Goal: Communication & Community: Participate in discussion

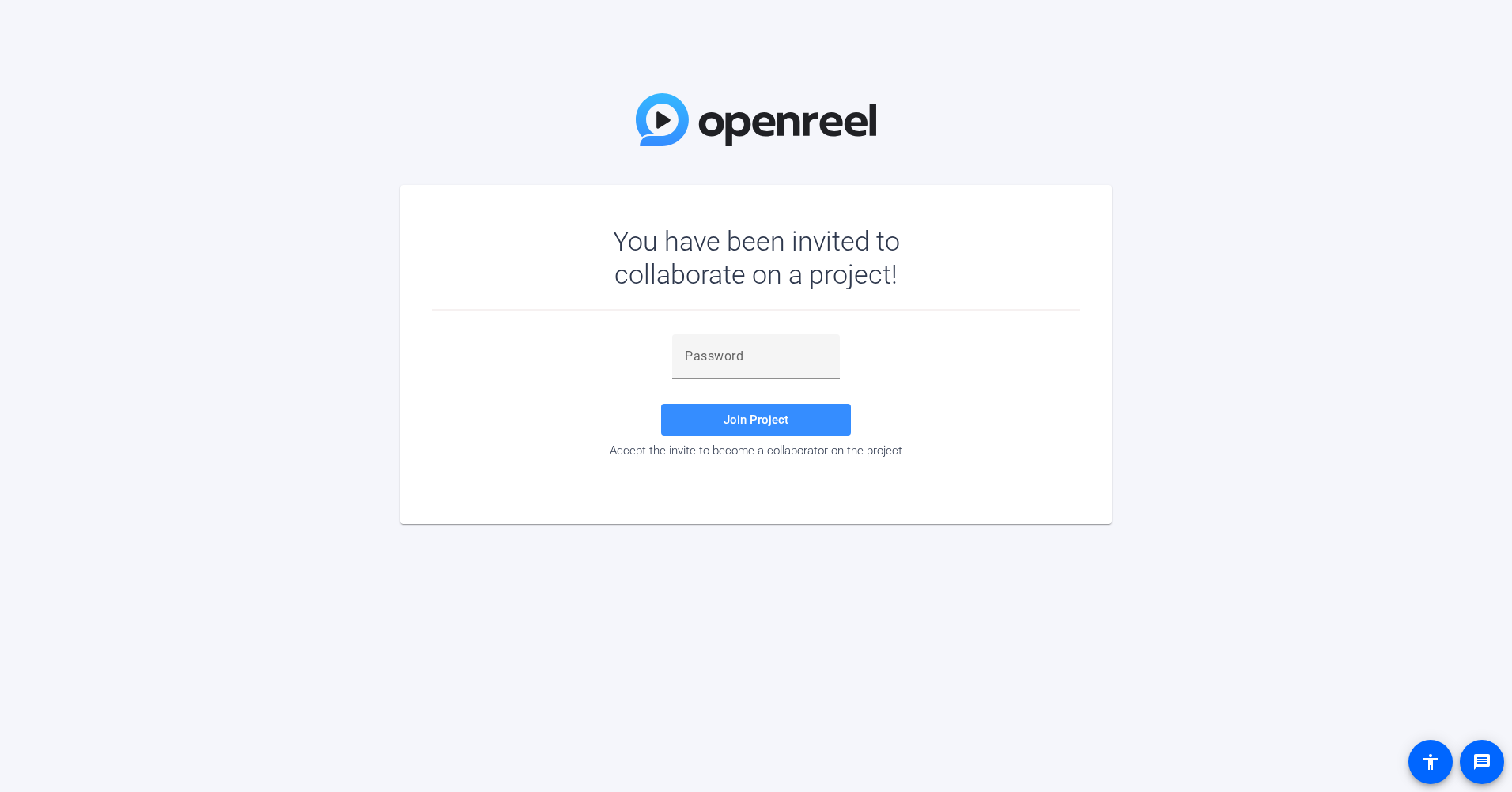
click at [814, 326] on div "Join Project Accept the invite to become a collaborator on the project" at bounding box center [756, 397] width 649 height 174
click at [794, 345] on div at bounding box center [756, 357] width 143 height 45
paste input "V^uA;S"
type input "V^uA;S"
click at [781, 404] on span at bounding box center [756, 419] width 190 height 38
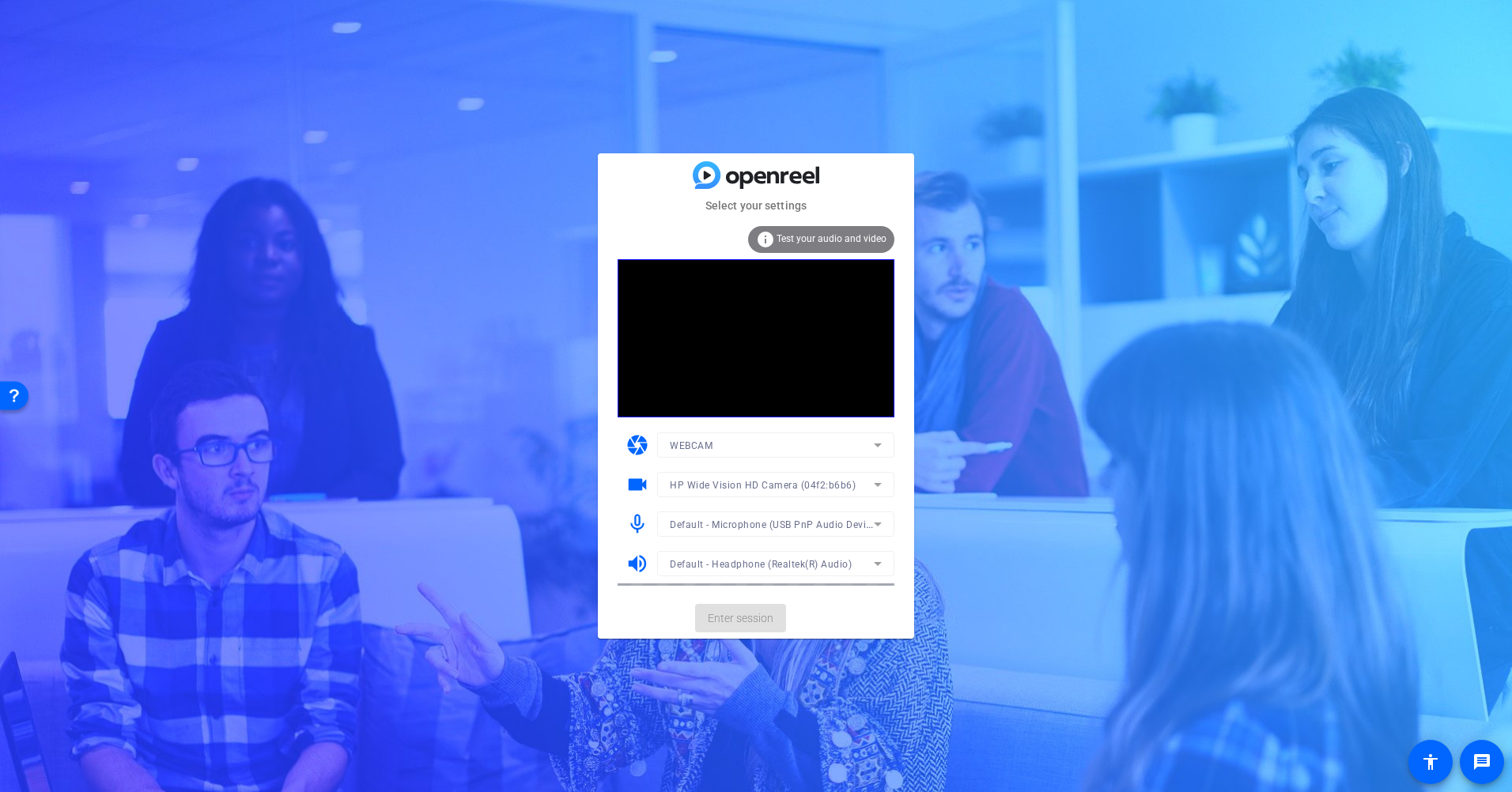
click at [830, 483] on mat-form-field "HP Wide Vision HD Camera (04f2:b6b6)" at bounding box center [775, 484] width 238 height 25
click at [739, 610] on span "Enter session" at bounding box center [740, 619] width 66 height 16
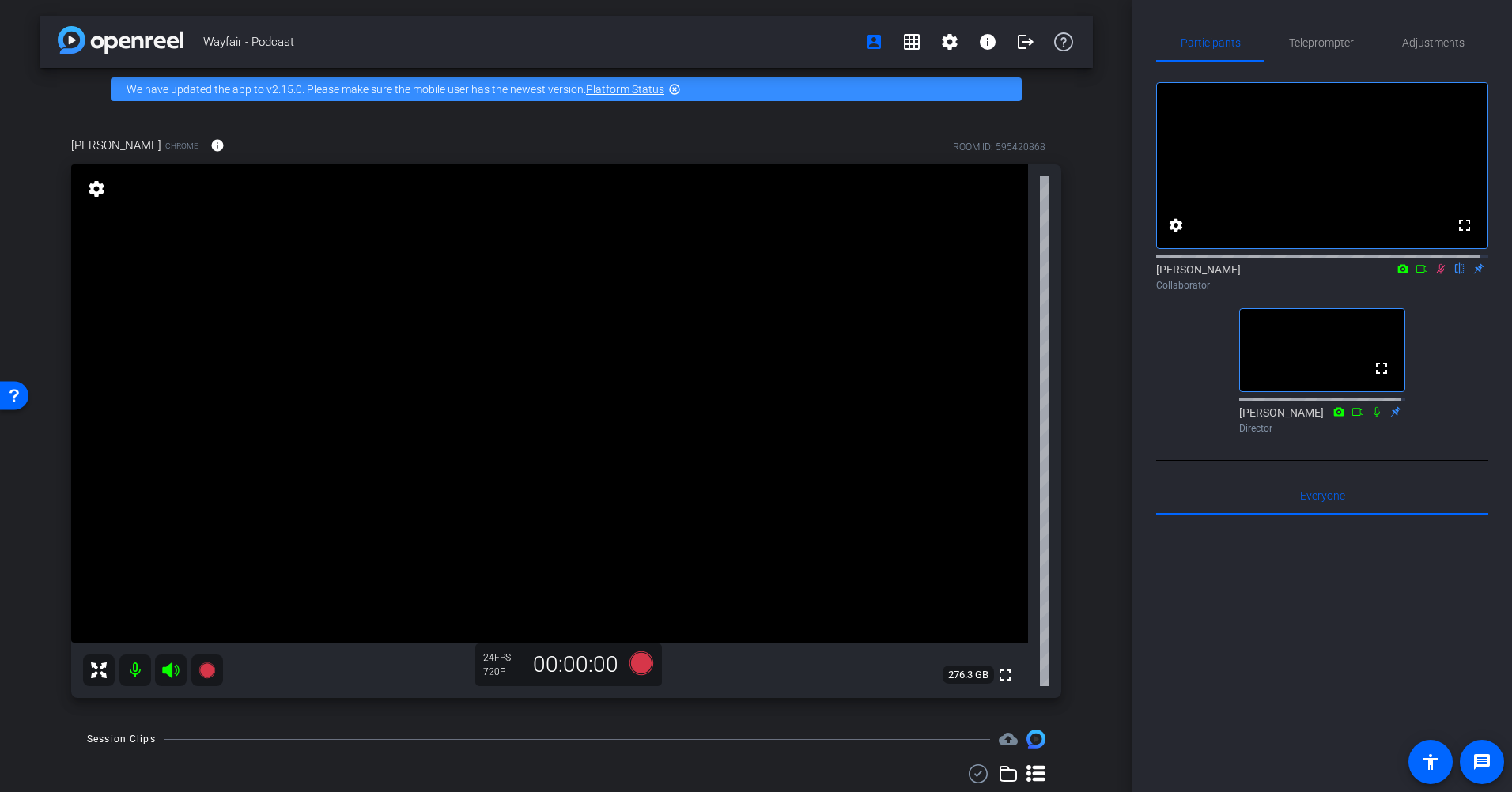
click at [1434, 274] on icon at bounding box center [1441, 269] width 13 height 11
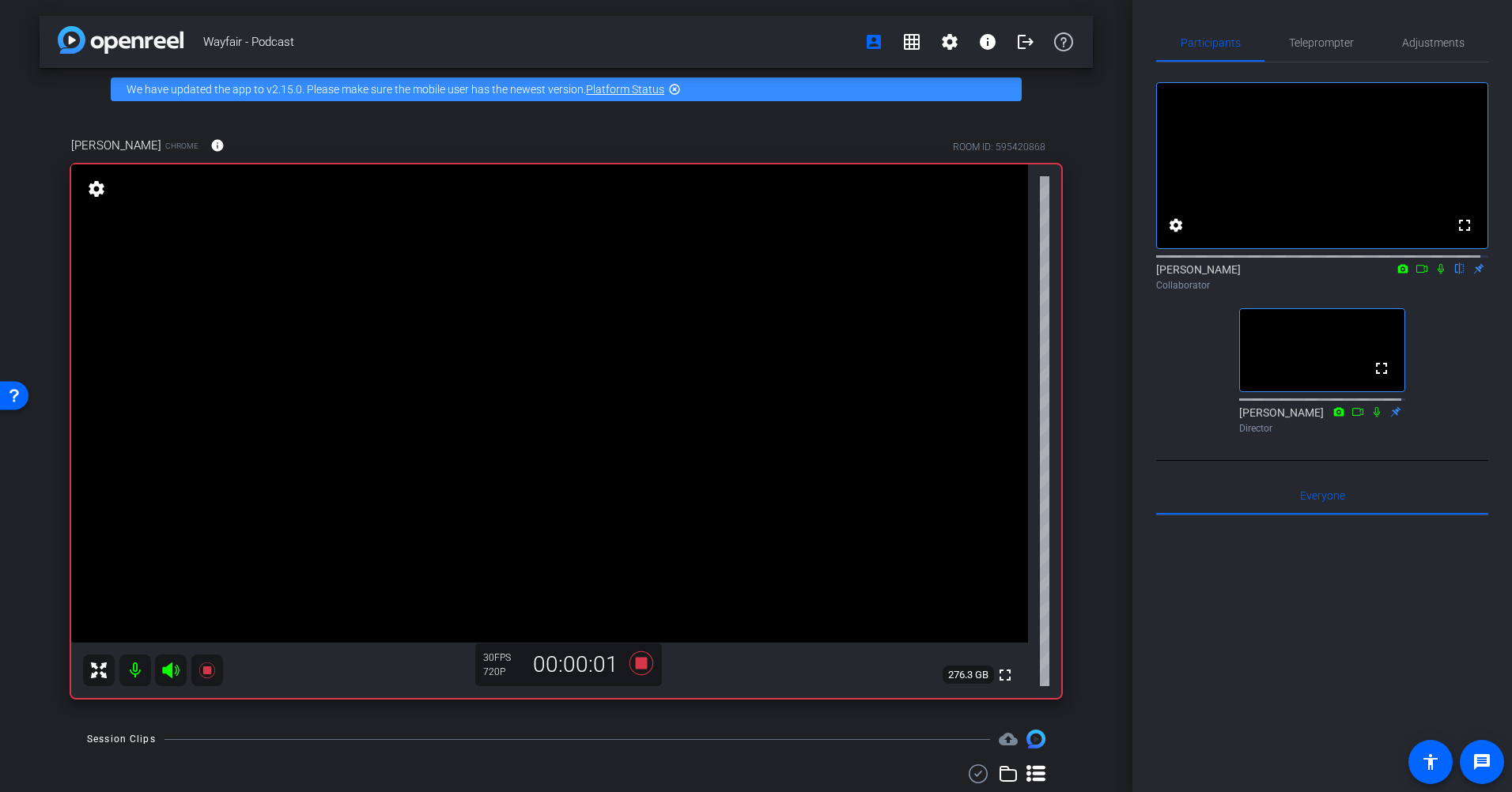
click at [1434, 274] on icon at bounding box center [1441, 269] width 13 height 11
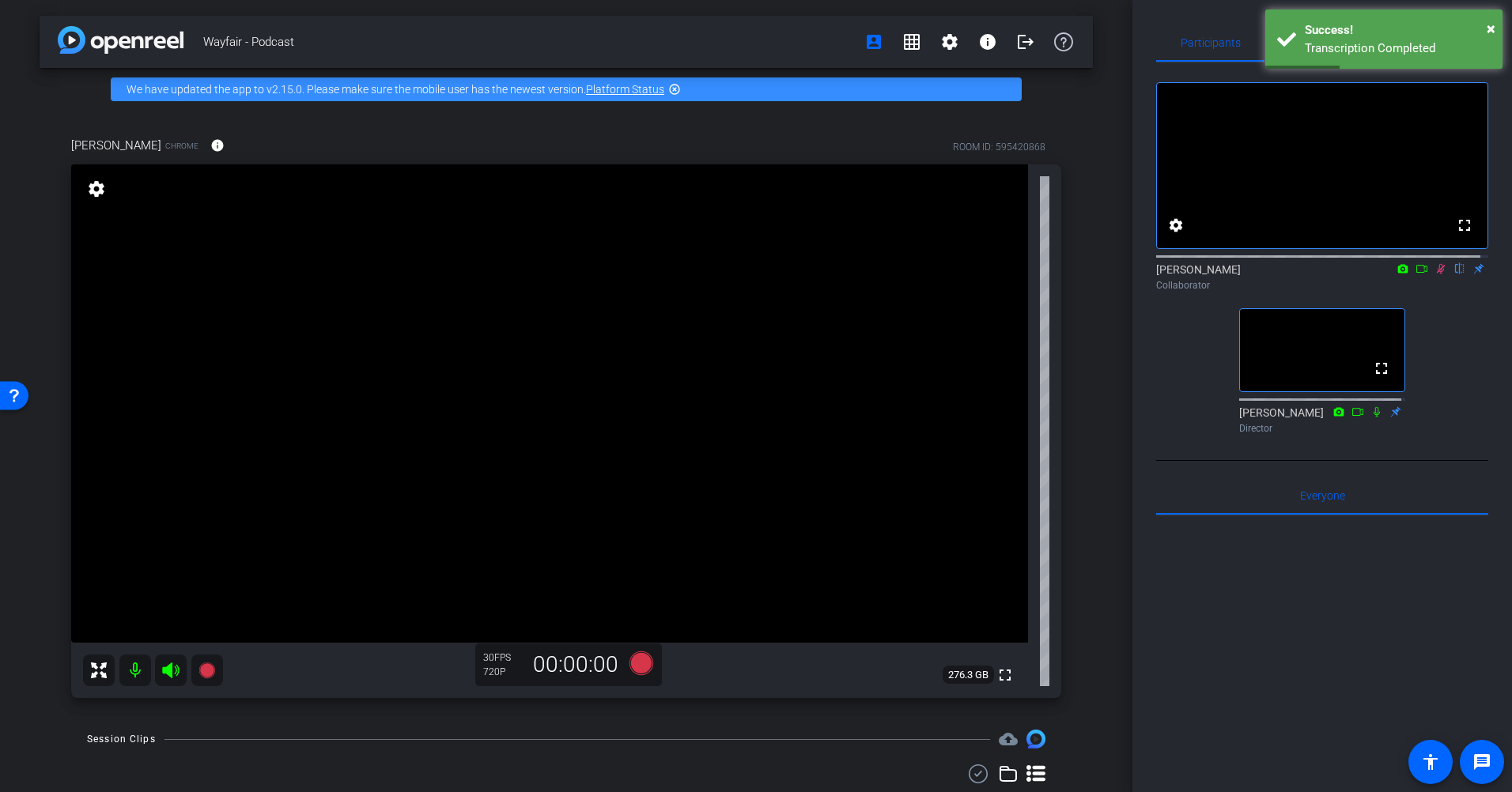
click at [1434, 274] on icon at bounding box center [1441, 269] width 13 height 11
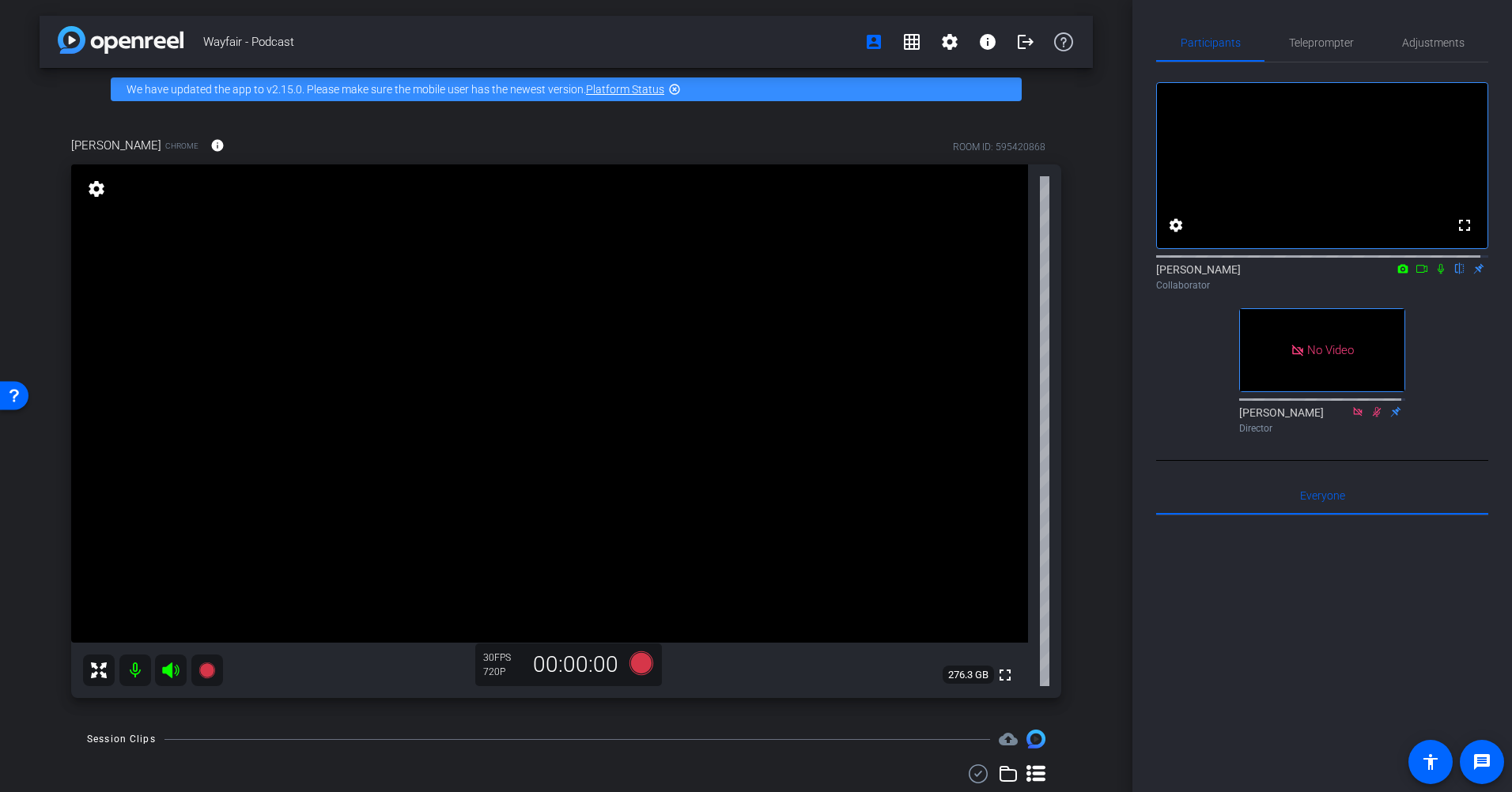
click at [1436, 274] on icon at bounding box center [1441, 269] width 13 height 11
click at [1434, 274] on icon at bounding box center [1441, 269] width 13 height 11
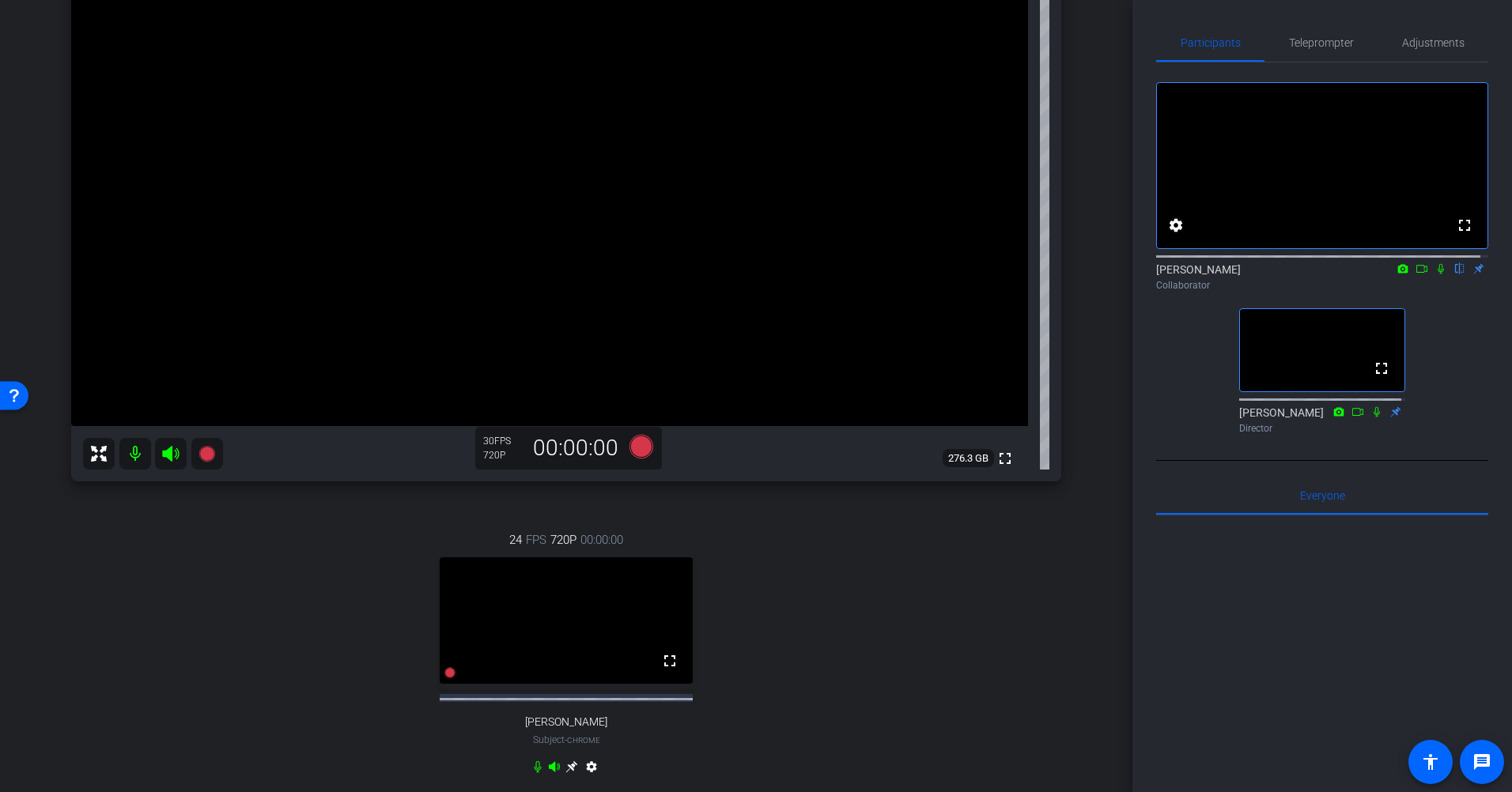
scroll to position [238, 0]
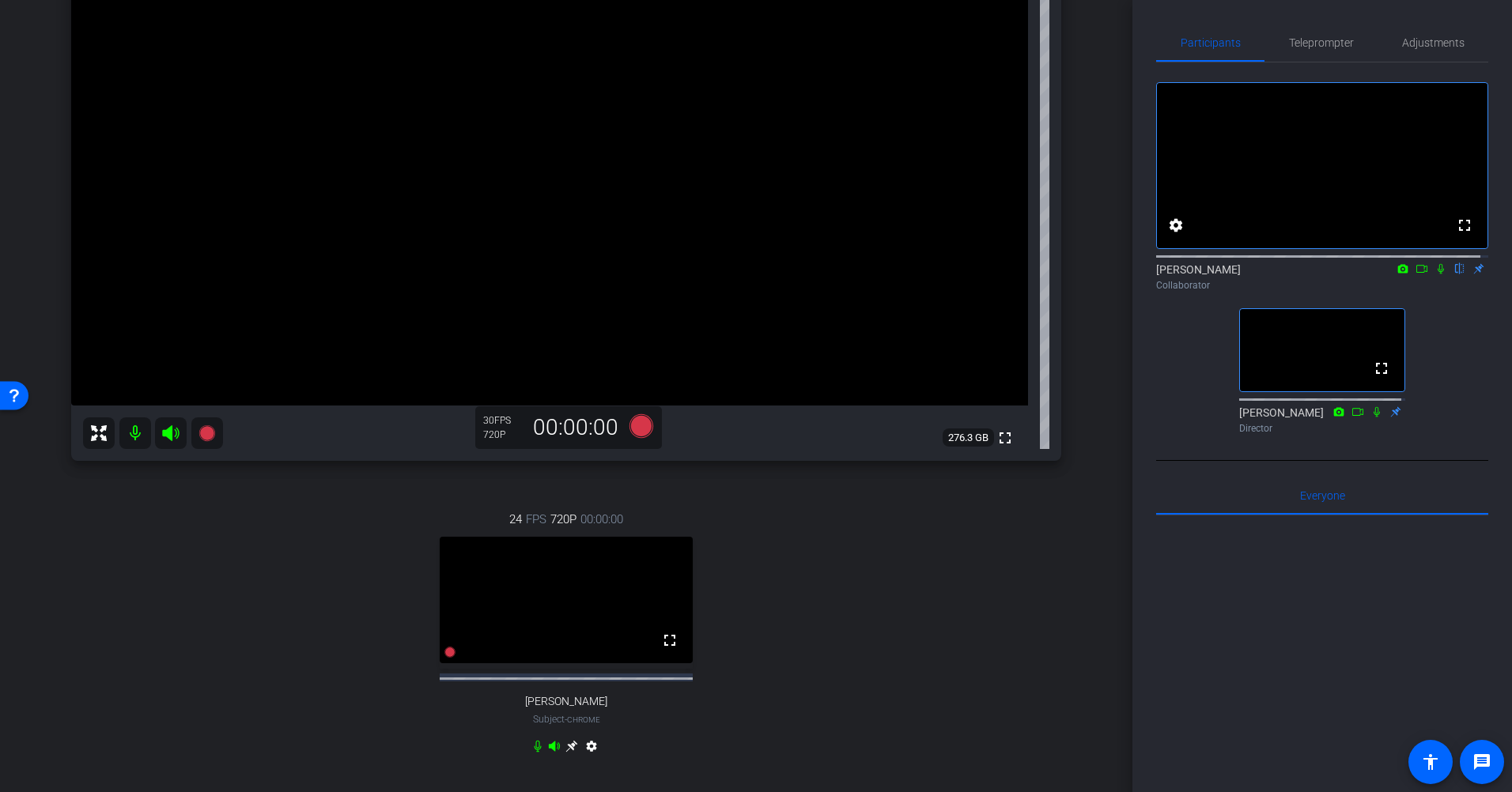
click at [1434, 274] on icon at bounding box center [1441, 269] width 13 height 11
click at [1437, 274] on icon at bounding box center [1441, 269] width 9 height 11
click at [1435, 274] on icon at bounding box center [1441, 269] width 13 height 11
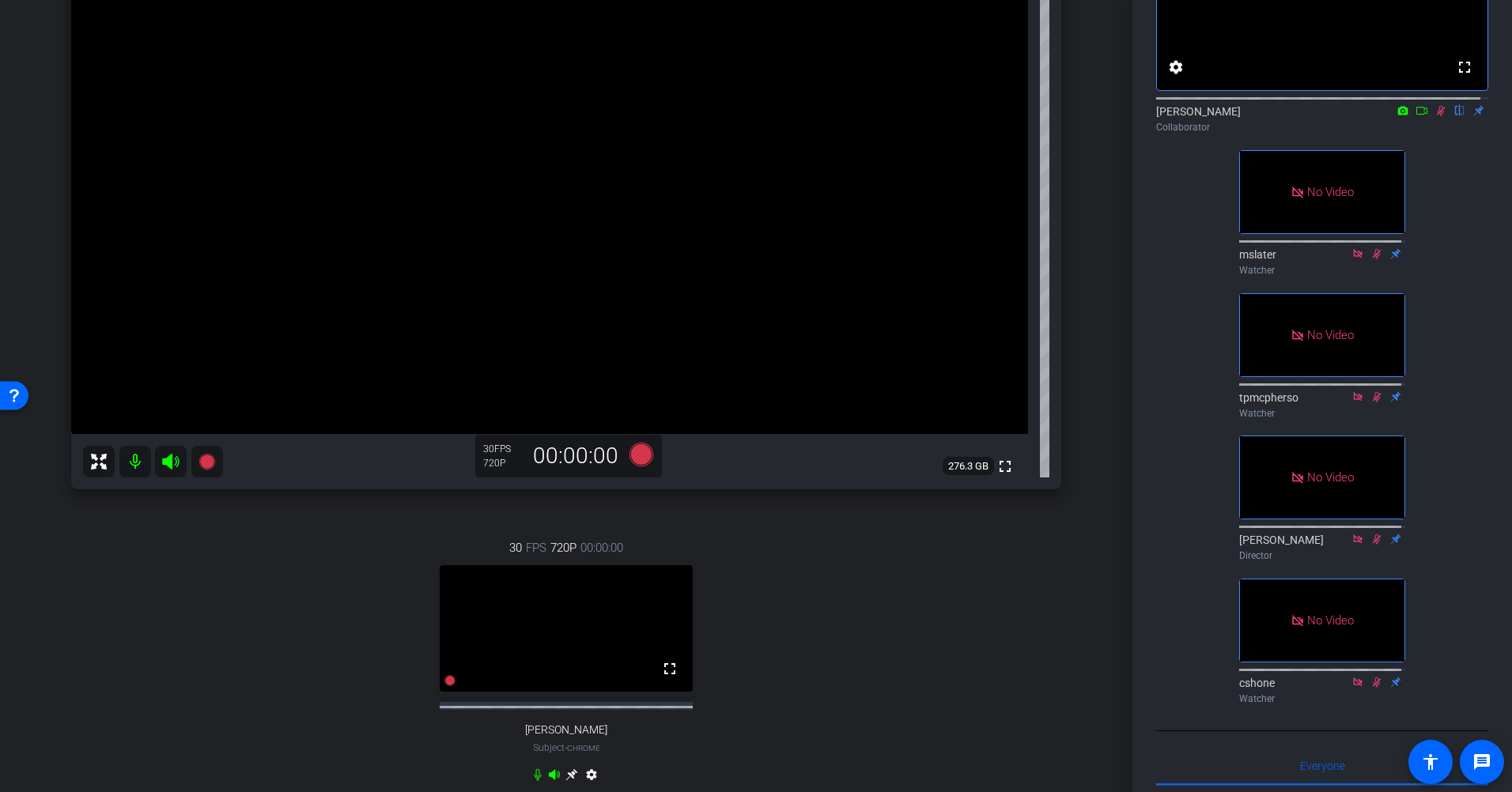
scroll to position [158, 0]
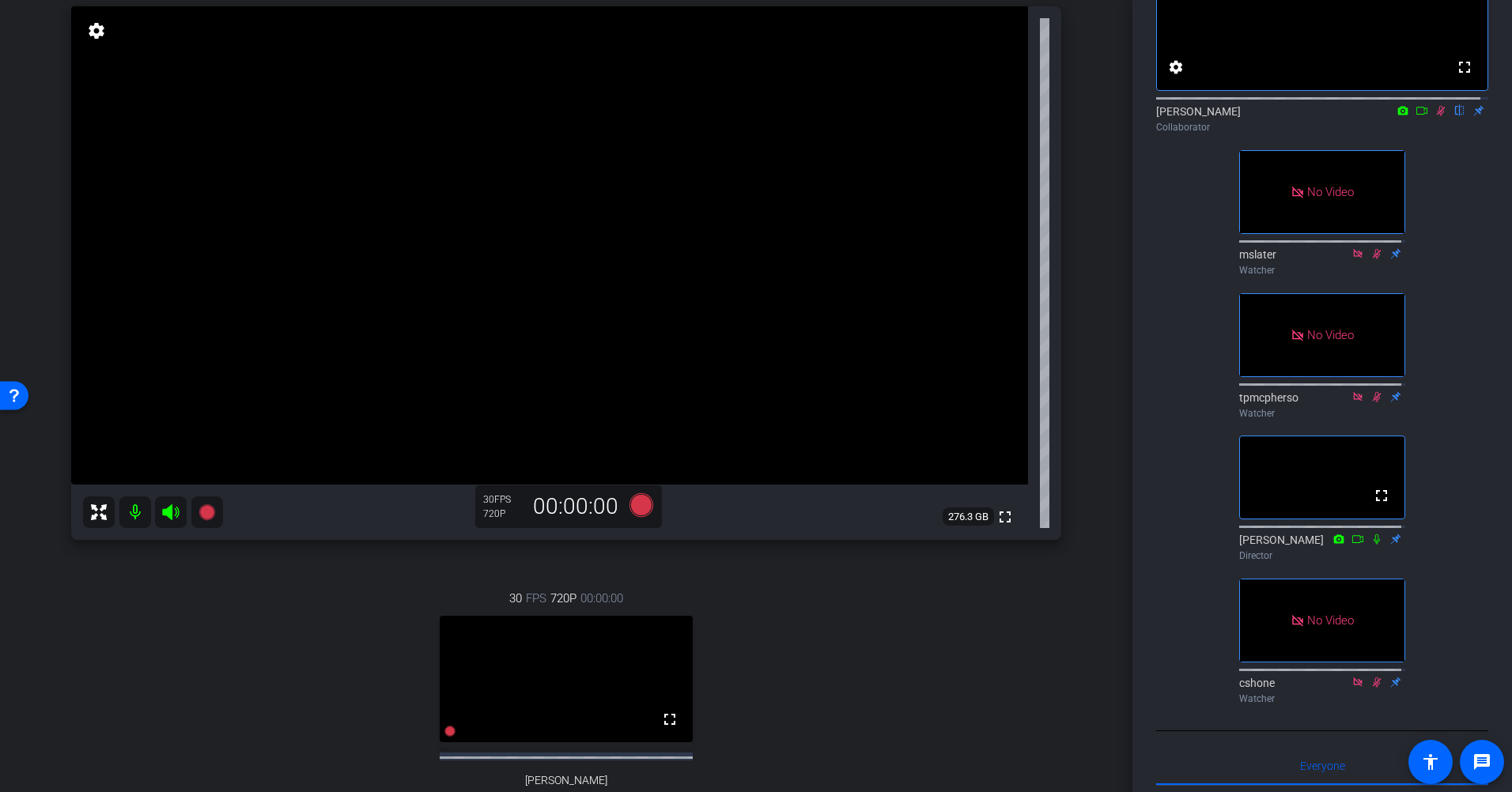
click at [1434, 116] on icon at bounding box center [1441, 111] width 13 height 11
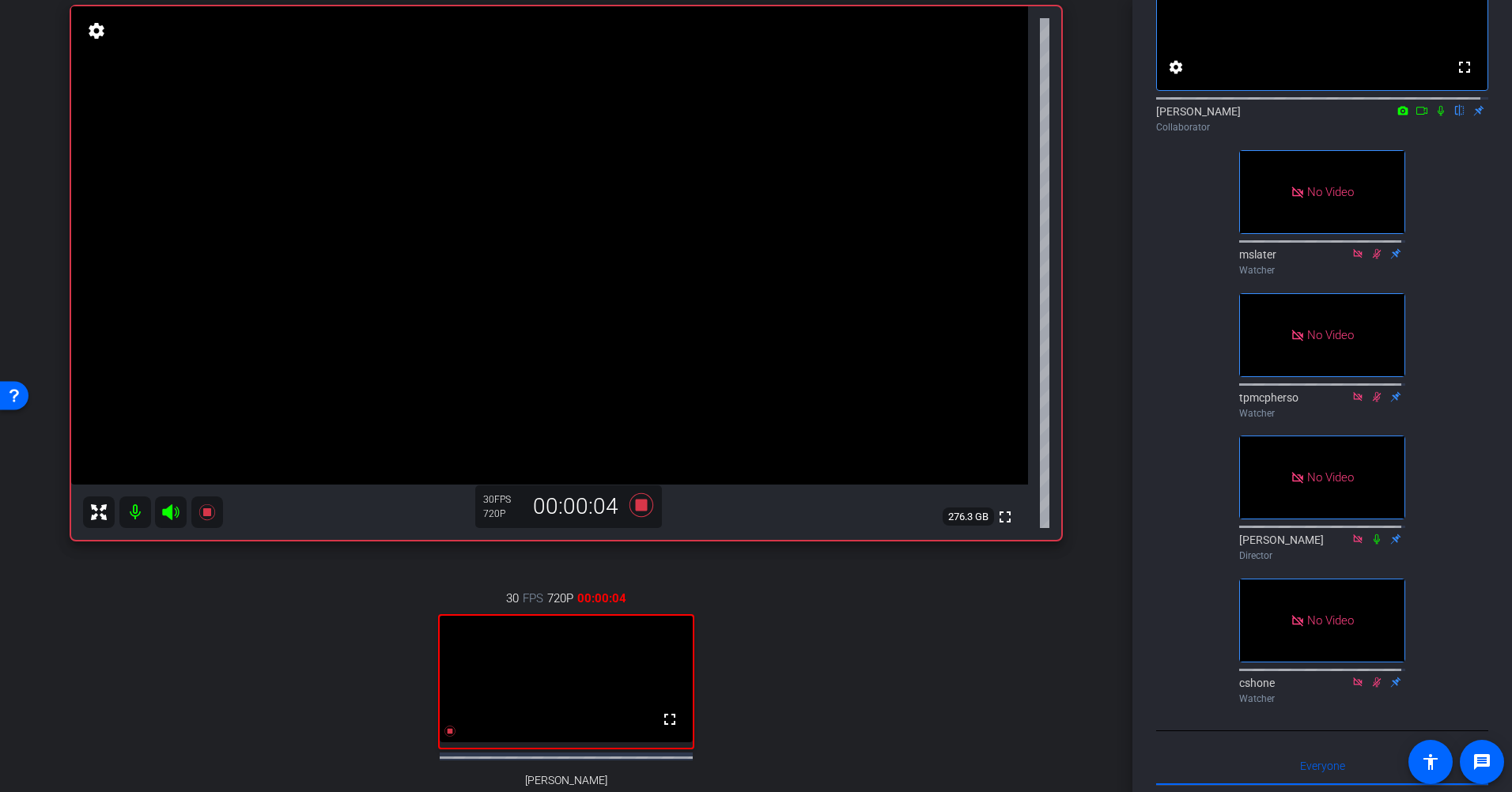
click at [1434, 116] on icon at bounding box center [1441, 111] width 13 height 11
click at [1416, 116] on icon at bounding box center [1422, 111] width 13 height 11
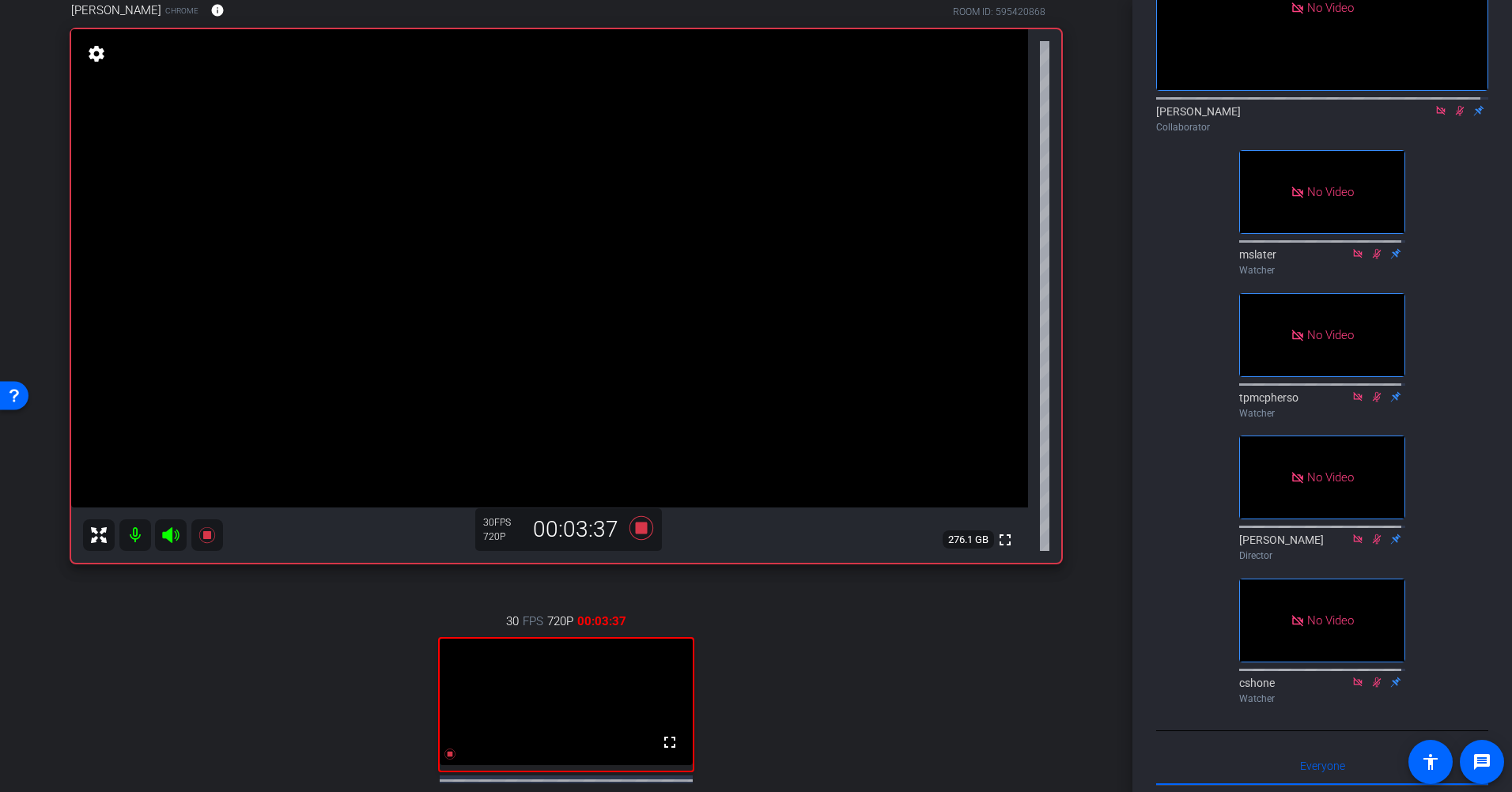
scroll to position [135, 0]
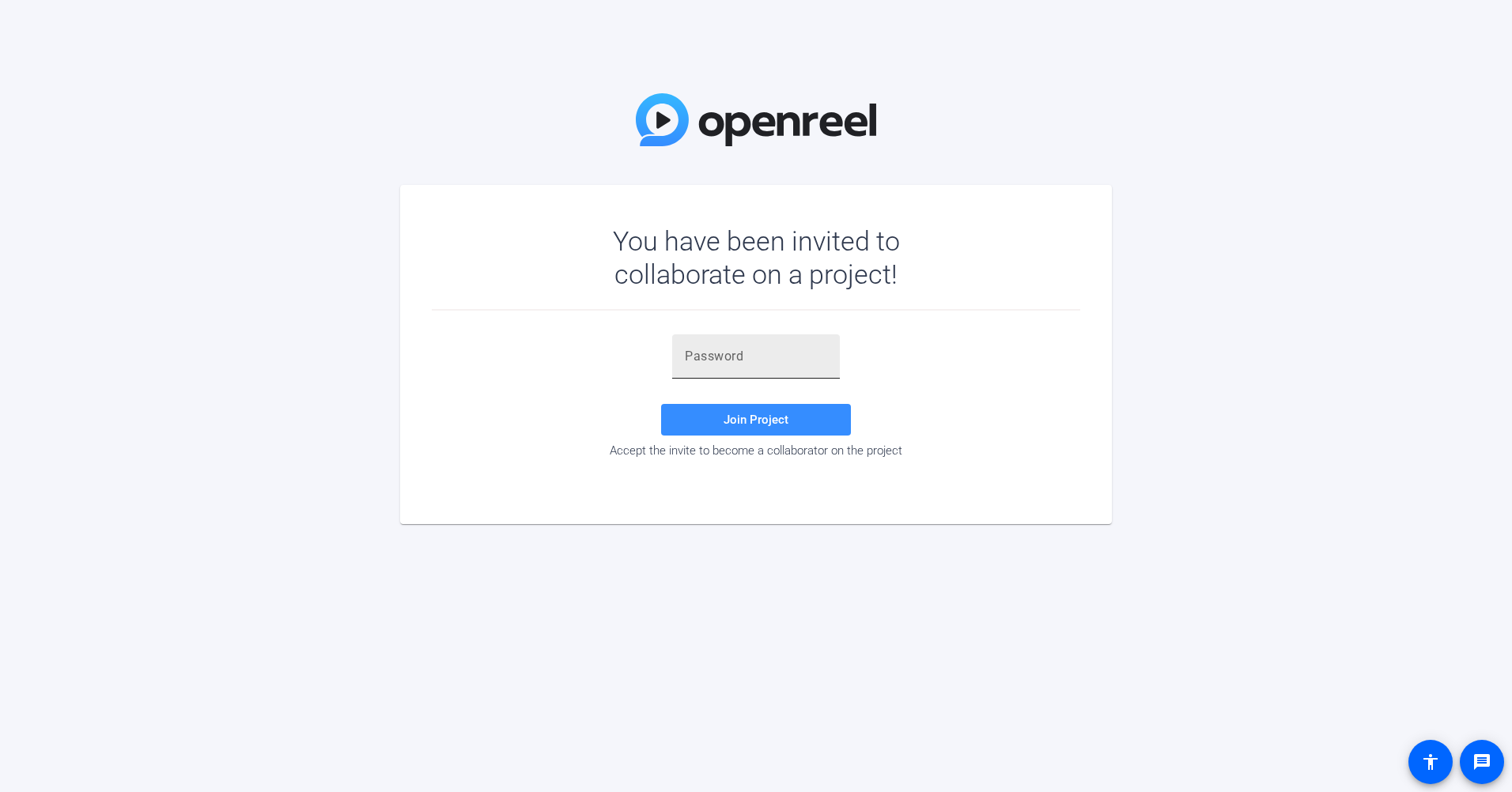
click at [758, 344] on div at bounding box center [756, 357] width 143 height 45
paste input "V^uA;S"
type input "V^uA;S"
click at [794, 430] on span at bounding box center [756, 419] width 190 height 38
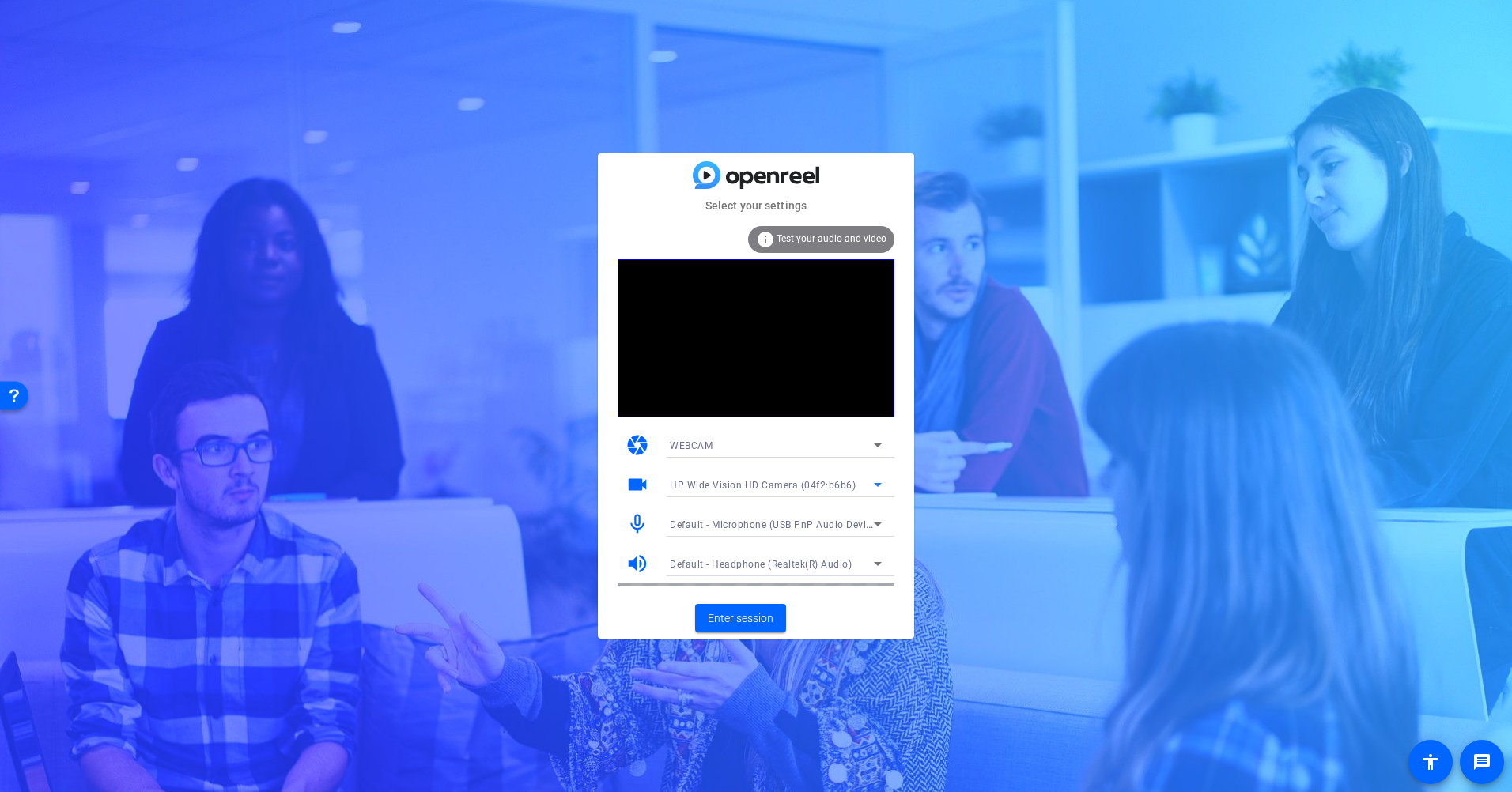
click at [879, 487] on icon at bounding box center [877, 484] width 19 height 19
click at [601, 490] on div at bounding box center [756, 396] width 1512 height 792
click at [756, 624] on span "Enter session" at bounding box center [740, 619] width 66 height 16
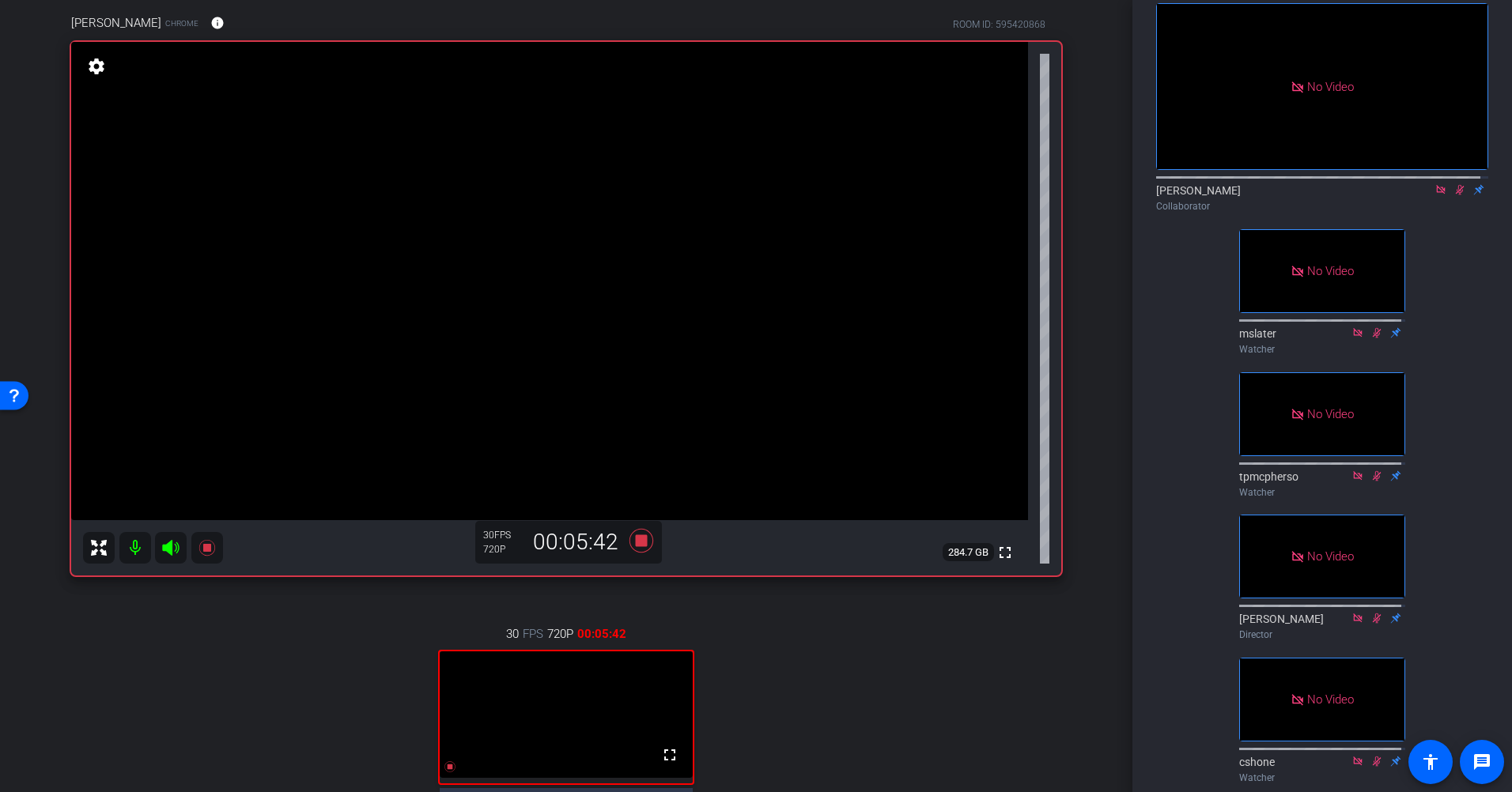
scroll to position [202, 0]
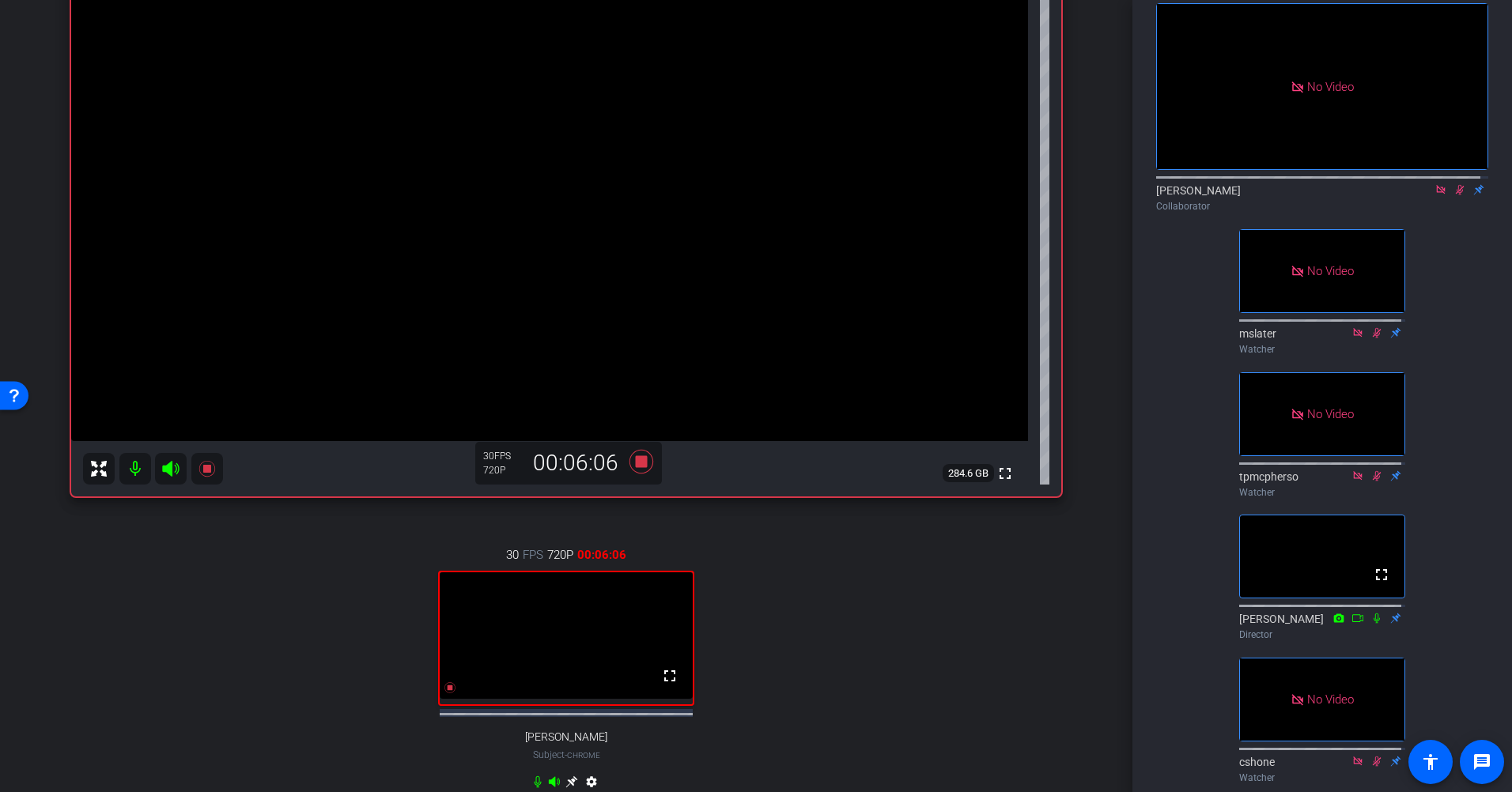
click at [1431, 197] on mat-icon at bounding box center [1440, 190] width 19 height 15
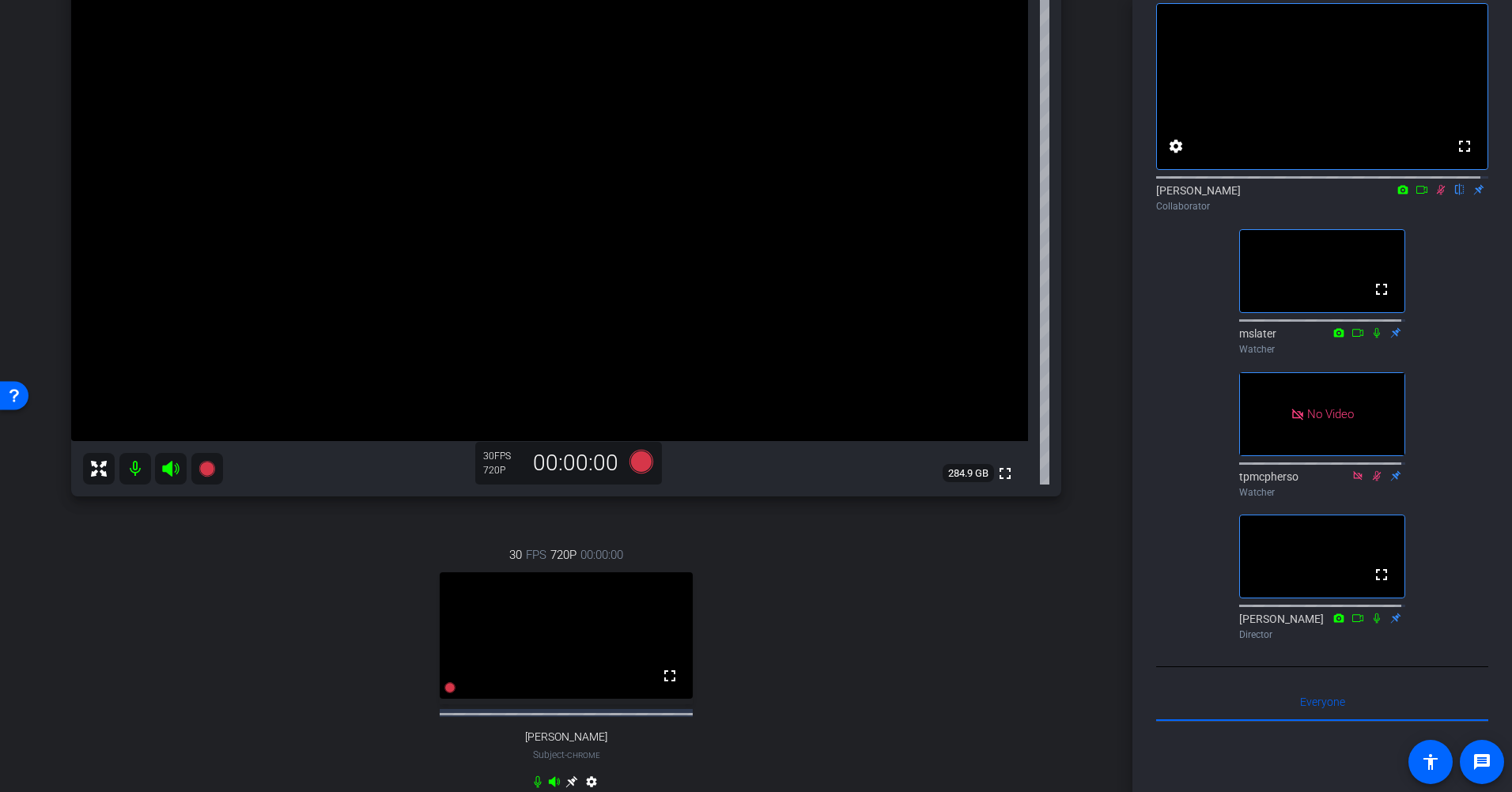
click at [1437, 195] on icon at bounding box center [1441, 190] width 9 height 11
click at [1434, 195] on icon at bounding box center [1441, 190] width 13 height 11
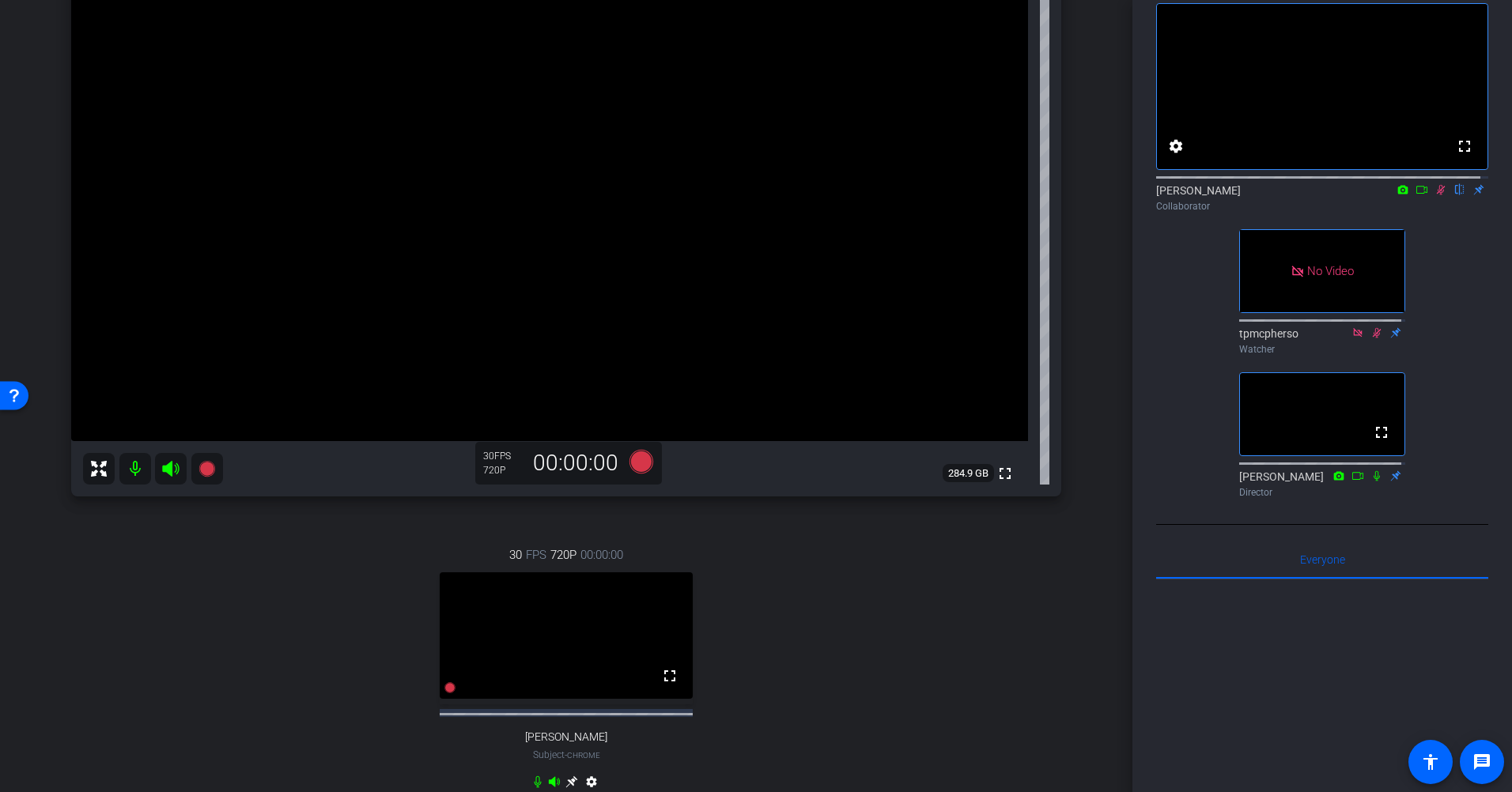
click at [1420, 195] on icon at bounding box center [1422, 190] width 13 height 11
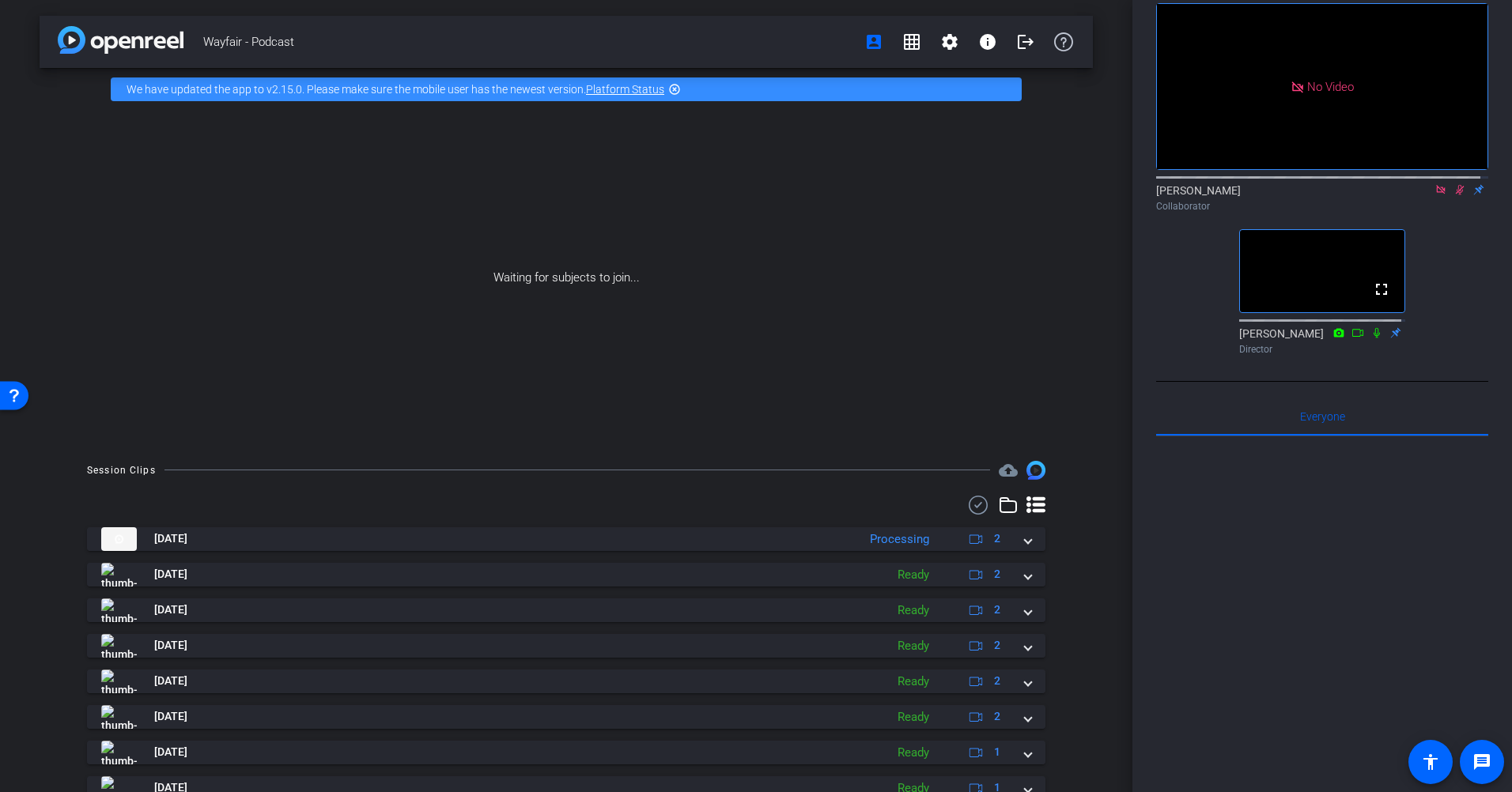
click at [1454, 195] on icon at bounding box center [1460, 190] width 13 height 11
click at [1434, 195] on icon at bounding box center [1441, 190] width 13 height 11
click at [1416, 195] on icon at bounding box center [1422, 190] width 13 height 11
